Goal: Find specific page/section: Find specific page/section

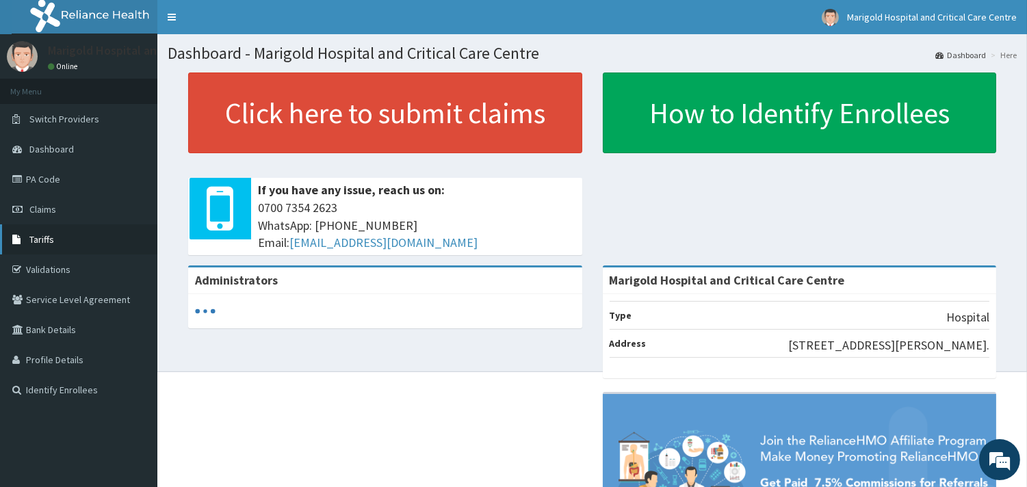
click at [55, 243] on link "Tariffs" at bounding box center [78, 239] width 157 height 30
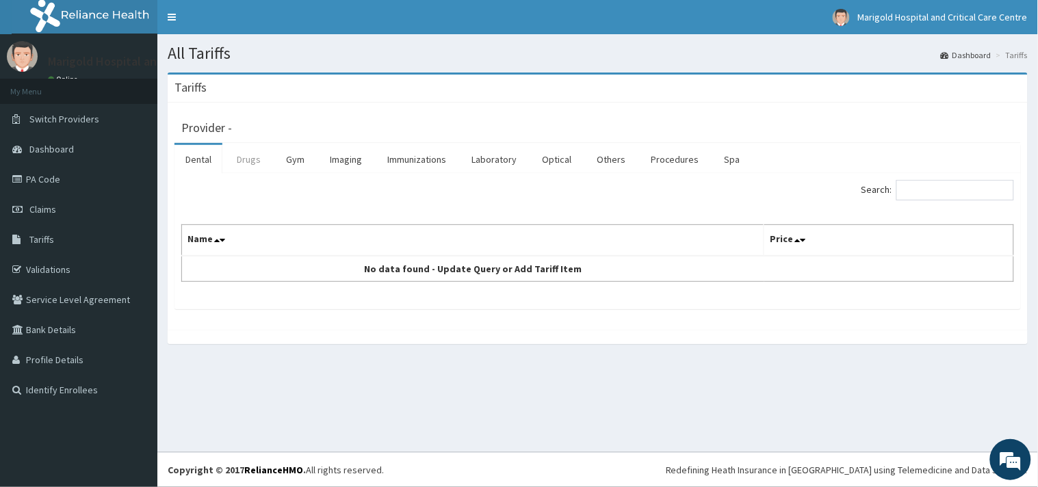
click at [256, 162] on link "Drugs" at bounding box center [249, 159] width 46 height 29
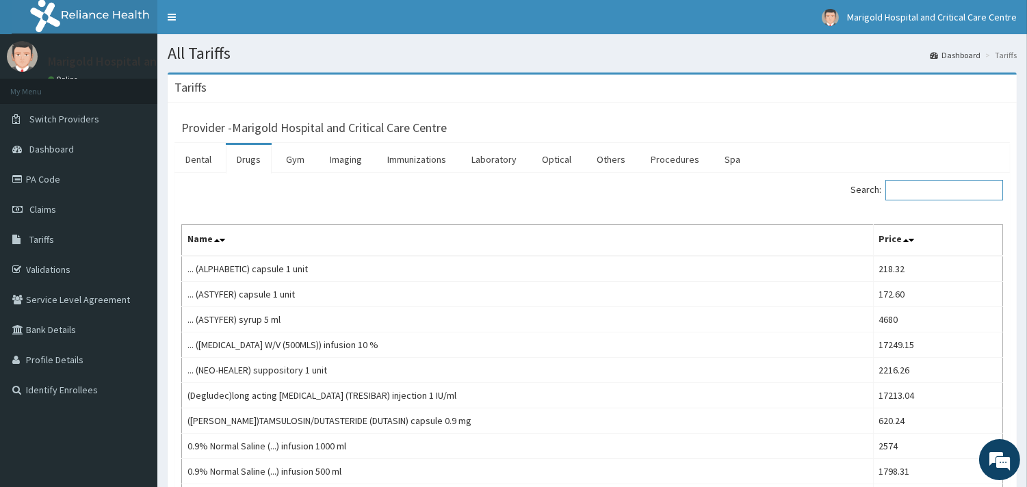
click at [955, 187] on input "Search:" at bounding box center [945, 190] width 118 height 21
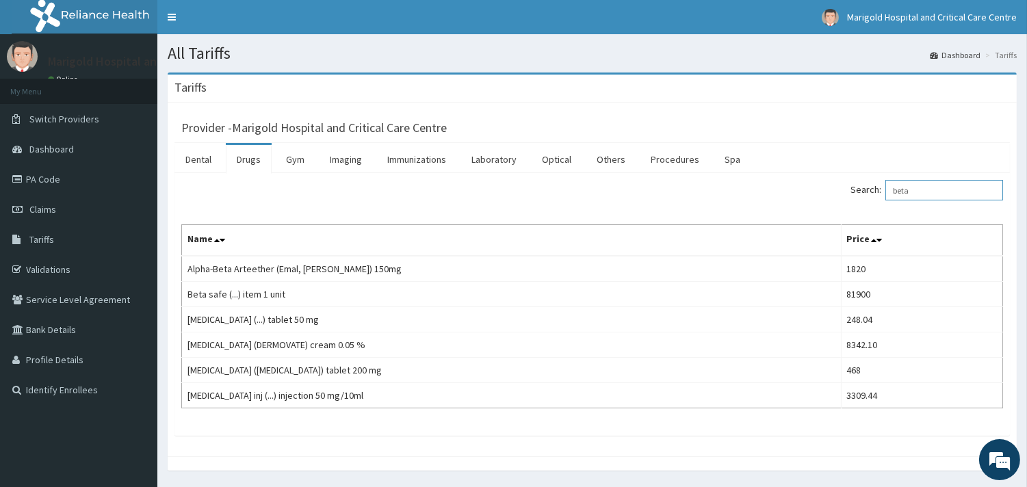
type input "beta"
click at [60, 183] on link "PA Code" at bounding box center [78, 179] width 157 height 30
